Goal: Information Seeking & Learning: Learn about a topic

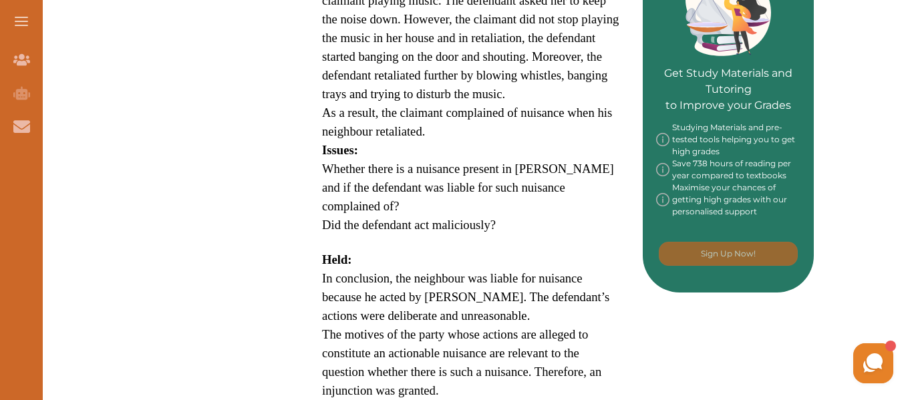
scroll to position [640, 0]
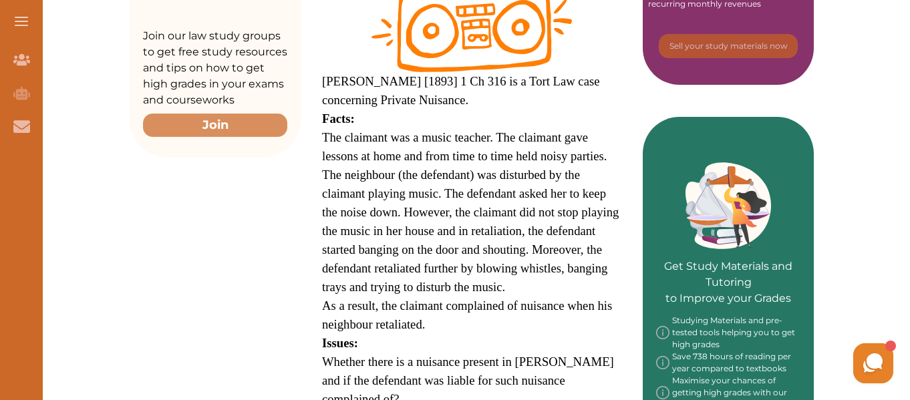
scroll to position [446, 0]
